Goal: Transaction & Acquisition: Obtain resource

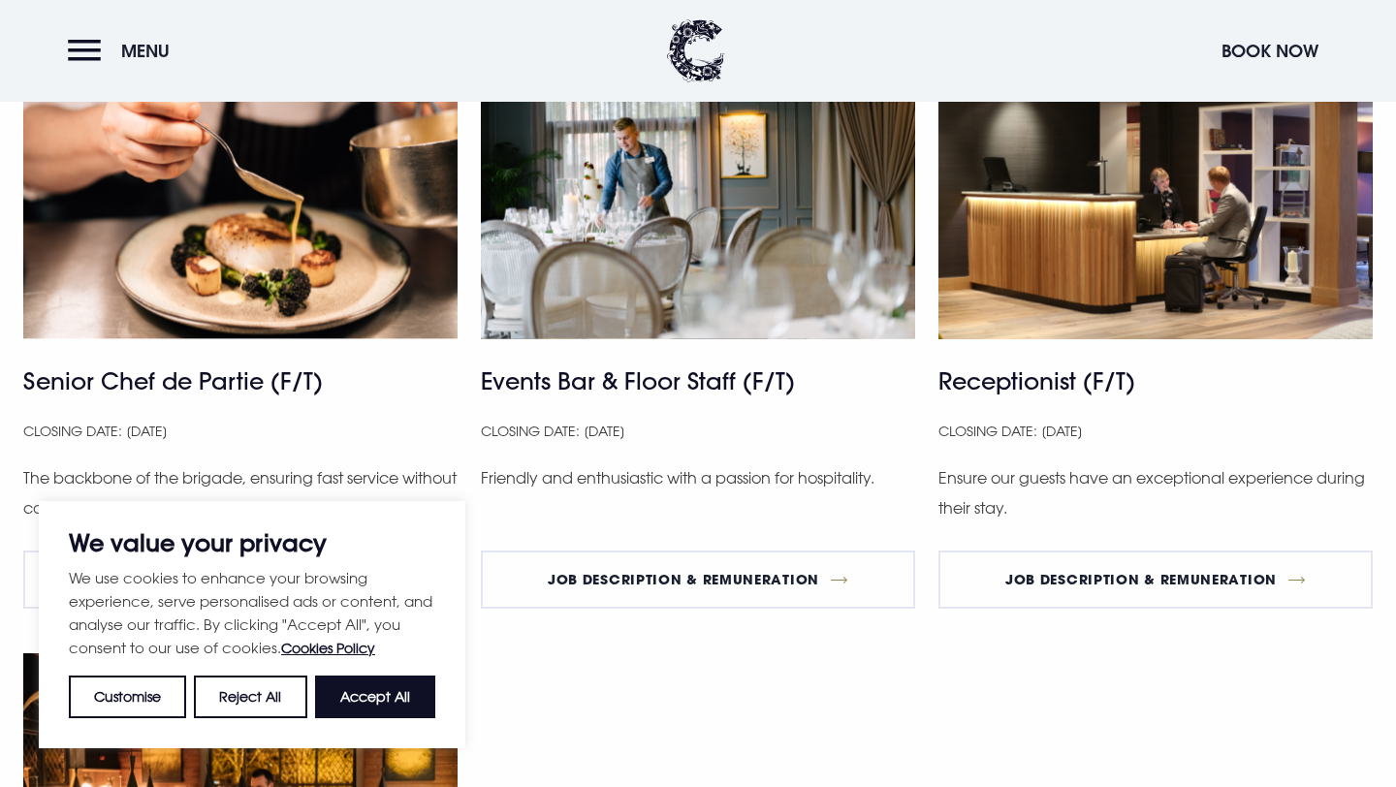
scroll to position [1280, 0]
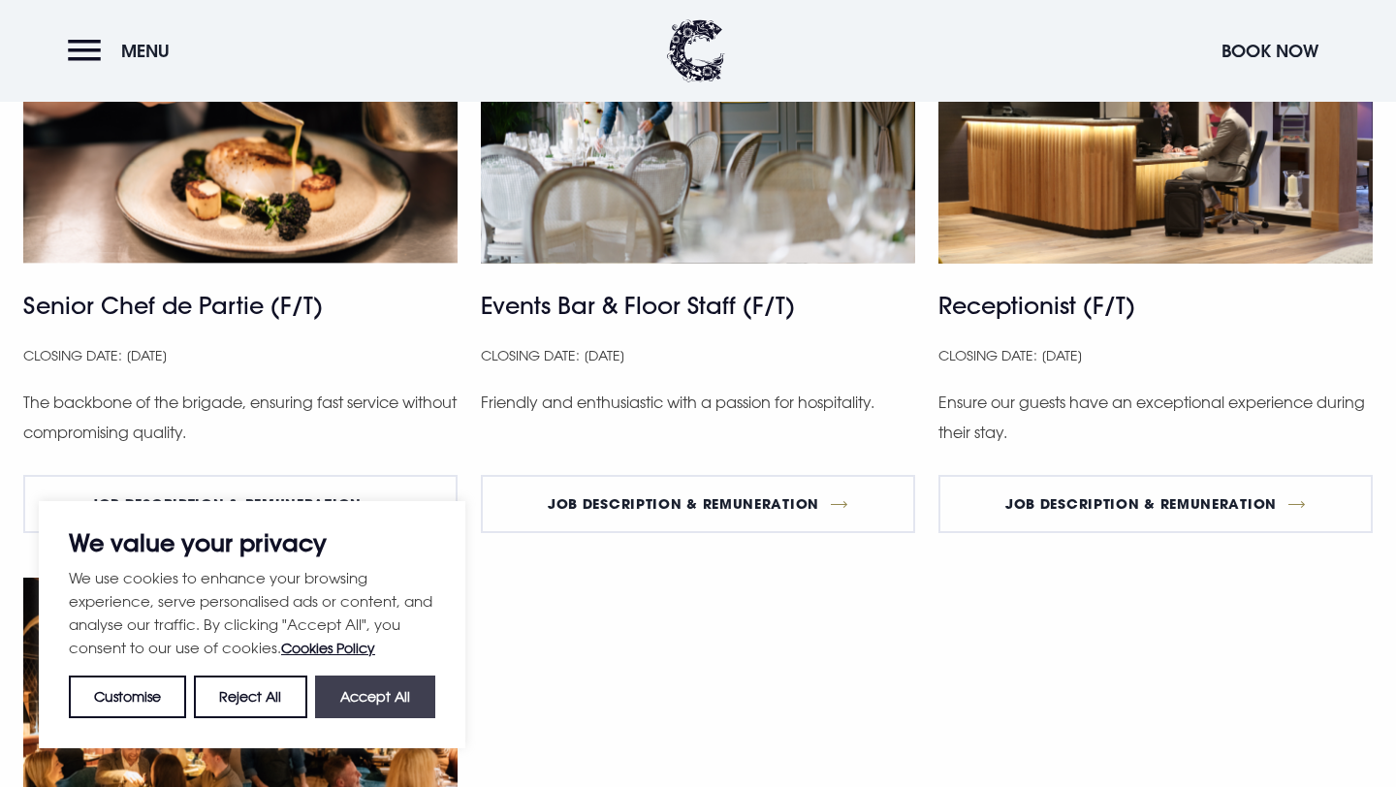
click at [410, 708] on button "Accept All" at bounding box center [375, 697] width 120 height 43
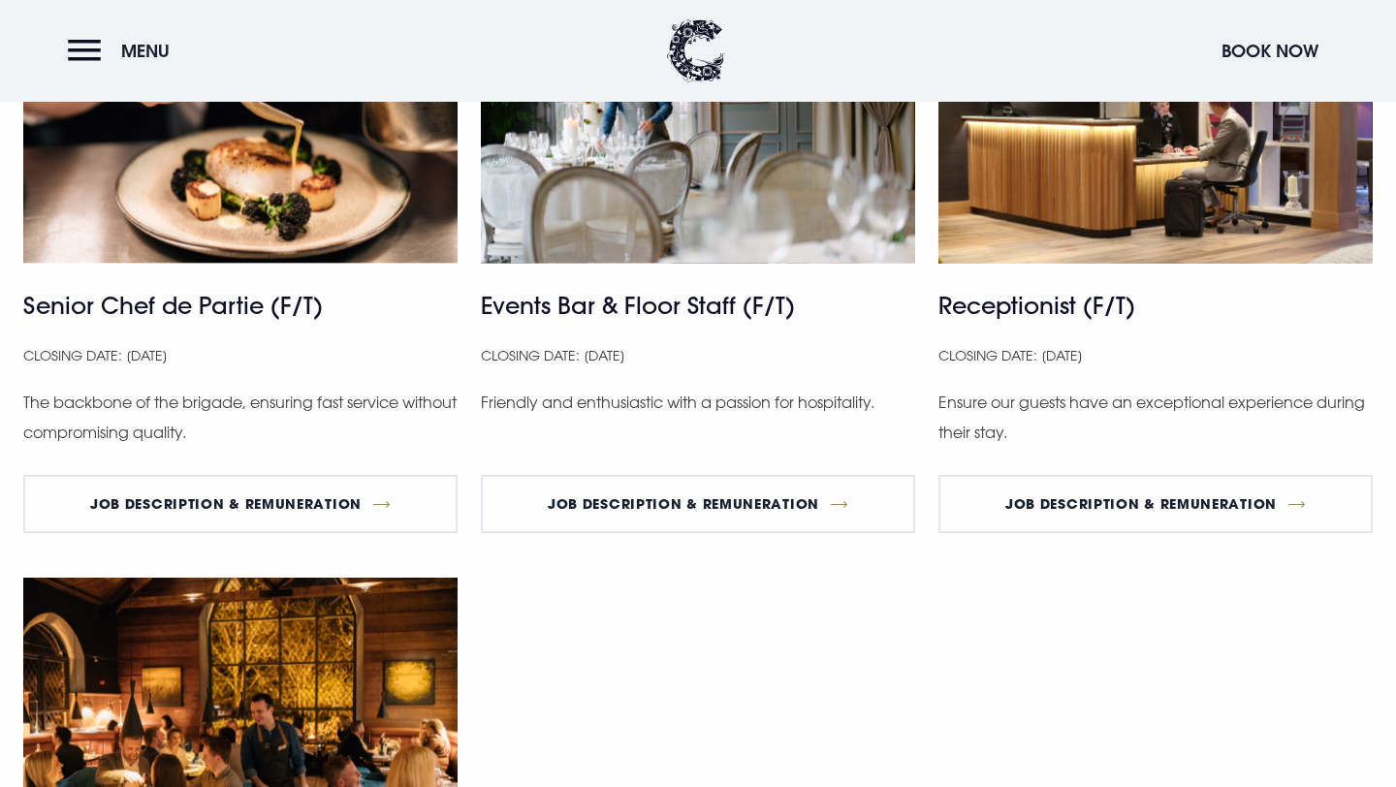
checkbox input "true"
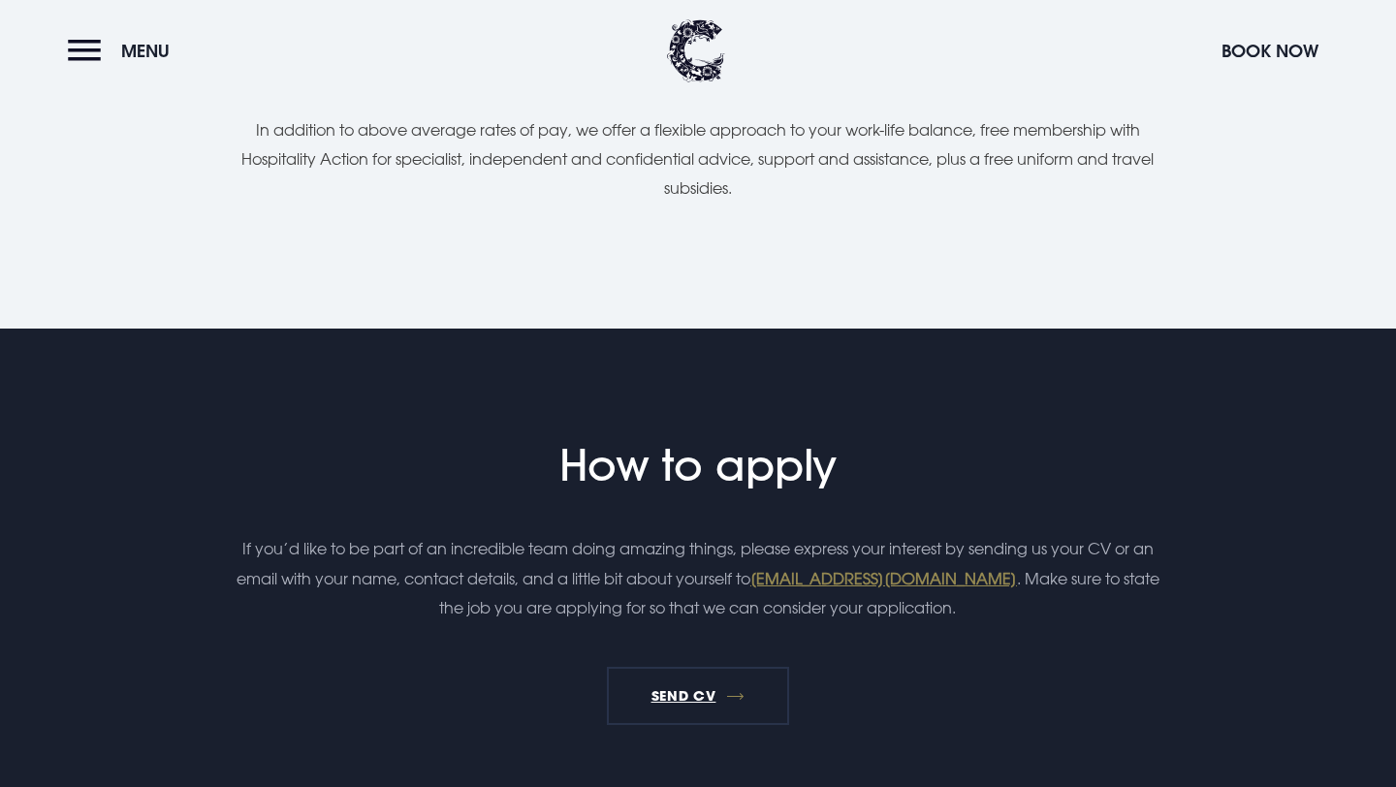
scroll to position [2921, 0]
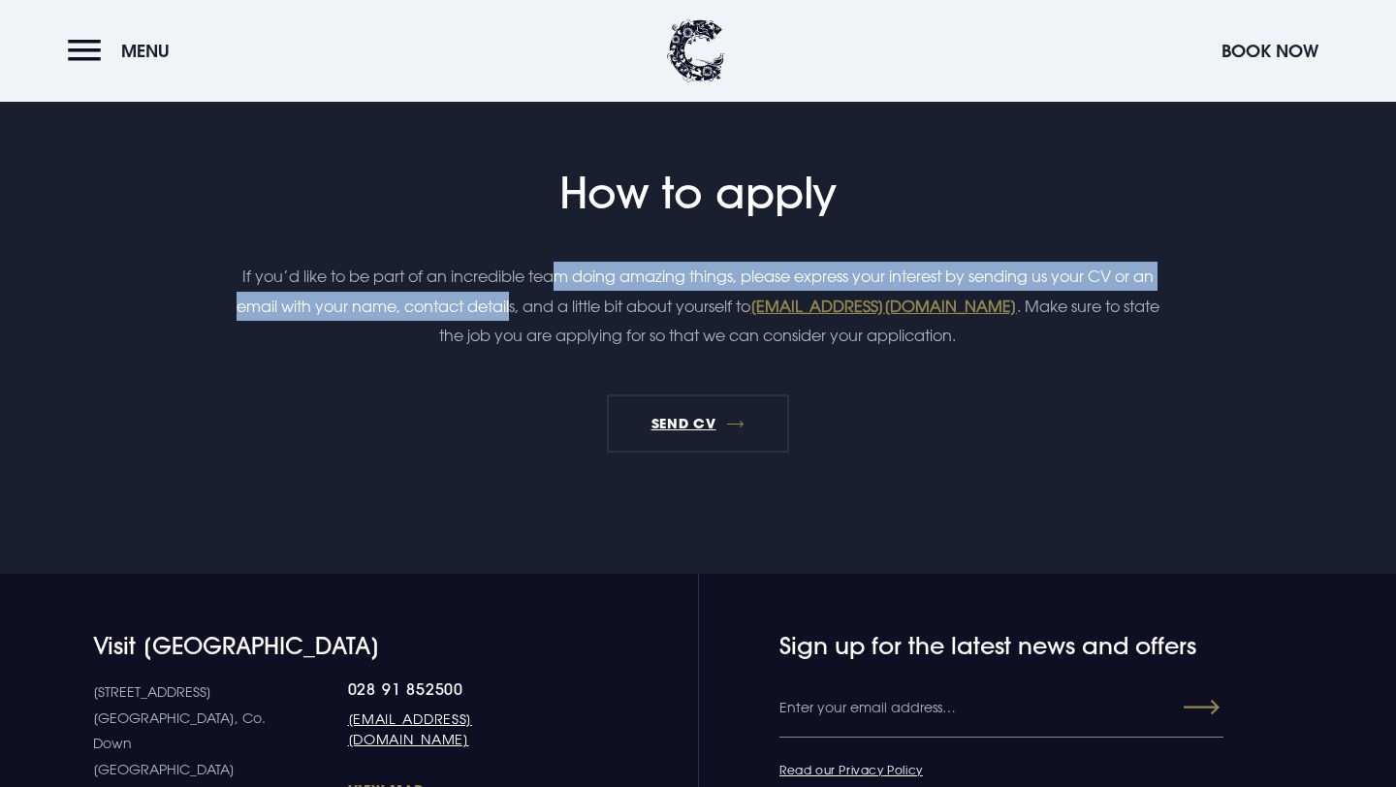
drag, startPoint x: 560, startPoint y: 278, endPoint x: 558, endPoint y: 316, distance: 37.9
click at [558, 316] on p "If you’d like to be part of an incredible team doing amazing things, please exp…" at bounding box center [698, 306] width 923 height 88
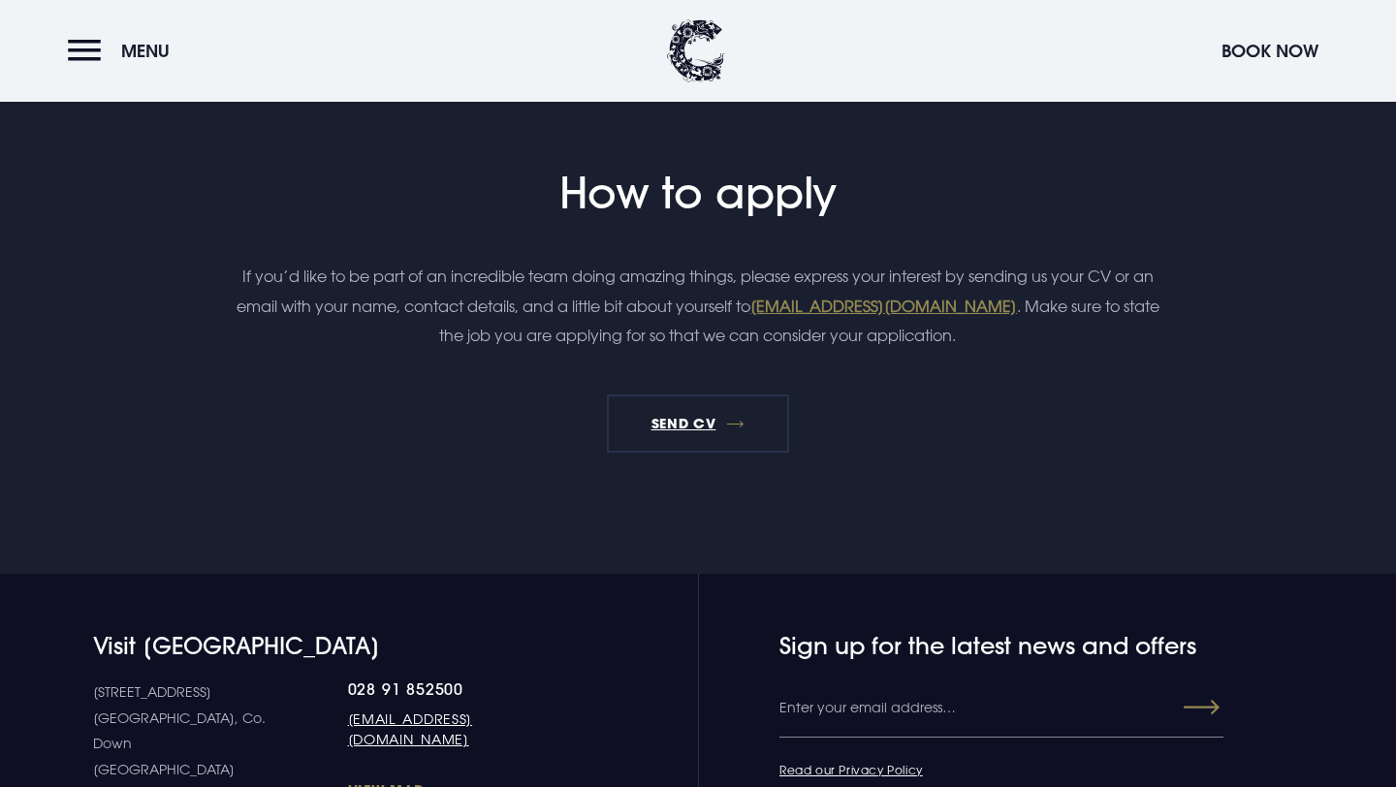
click at [582, 323] on p "If you’d like to be part of an incredible team doing amazing things, please exp…" at bounding box center [698, 306] width 923 height 88
click at [642, 407] on link "Send CV" at bounding box center [698, 424] width 182 height 58
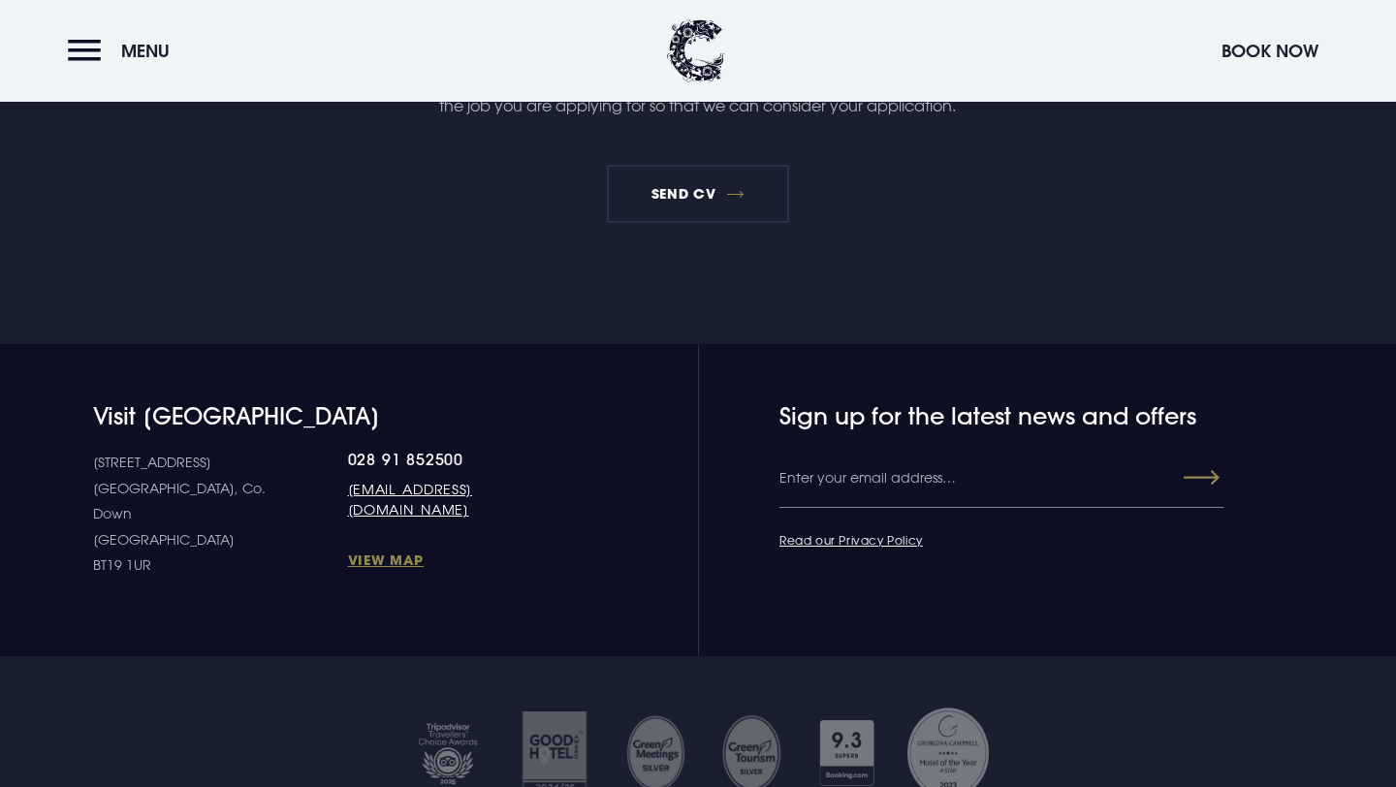
scroll to position [3170, 0]
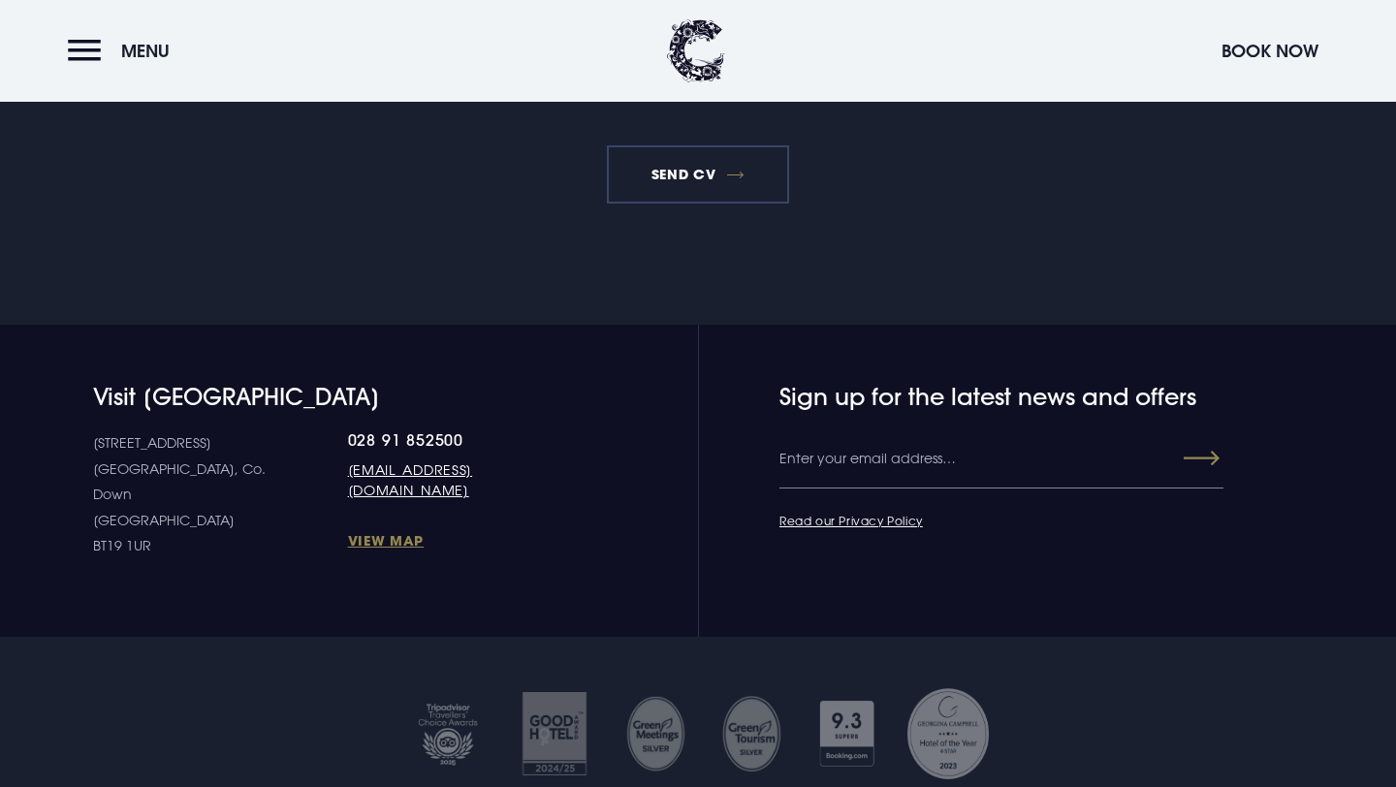
click at [705, 176] on link "Send CV" at bounding box center [698, 174] width 182 height 58
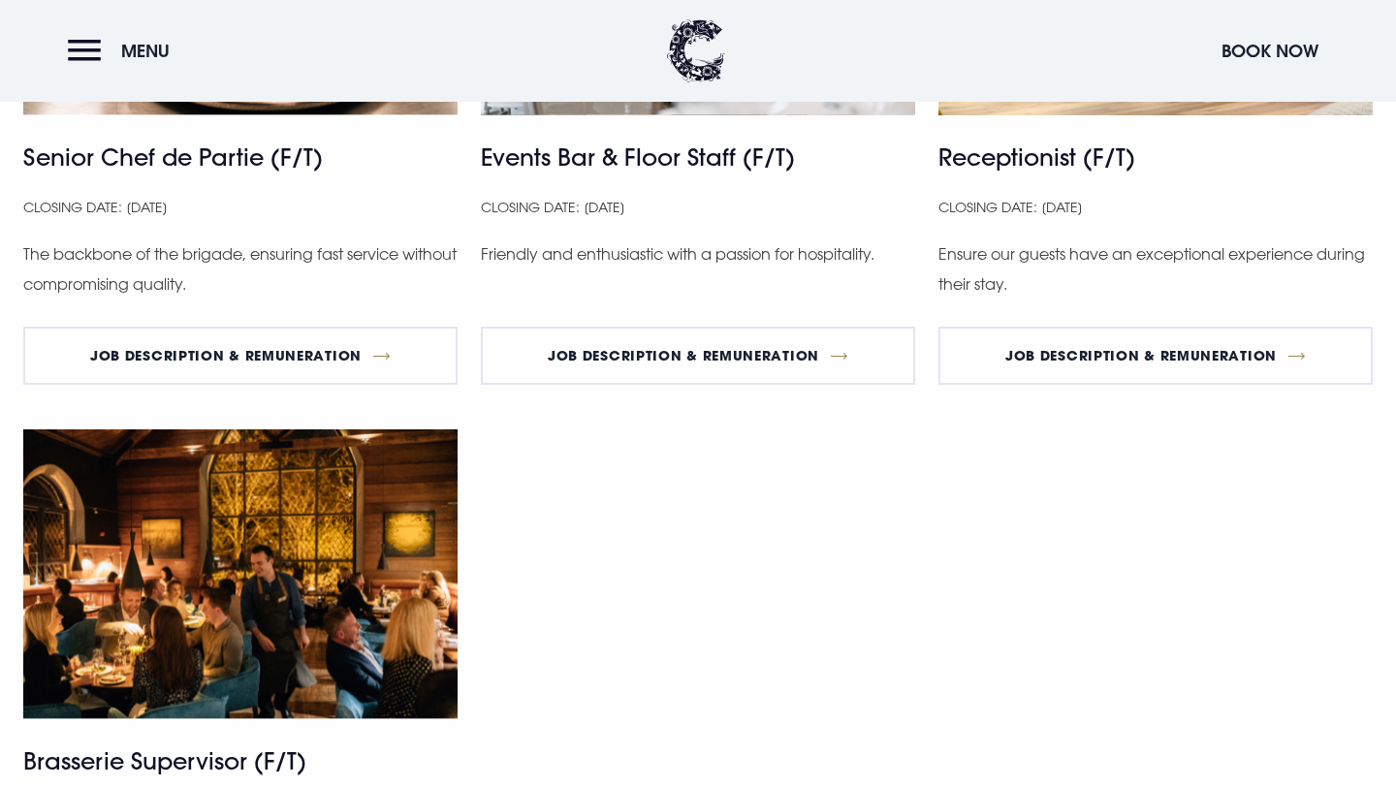
scroll to position [1279, 0]
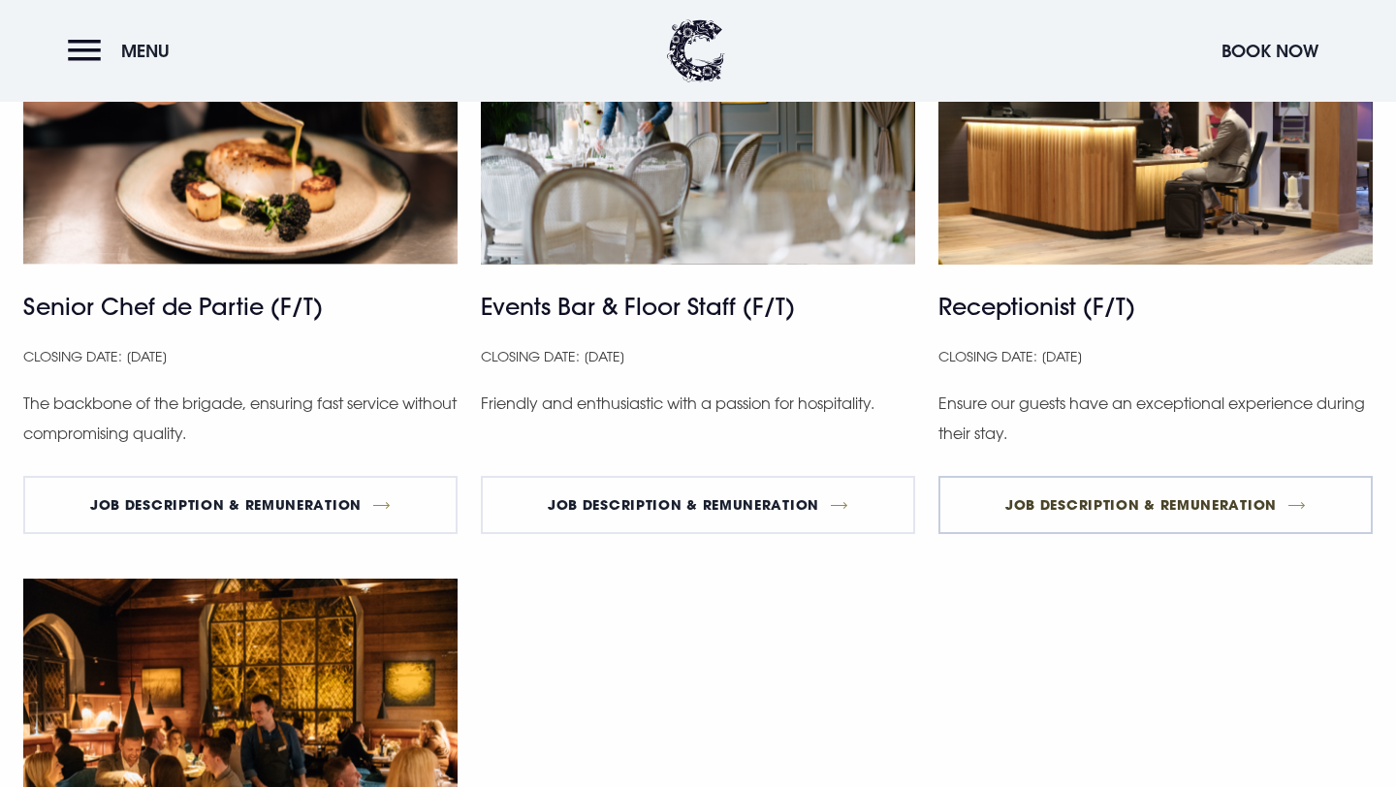
click at [1136, 507] on link "Job Description & Remuneration" at bounding box center [1156, 505] width 434 height 58
